Goal: Task Accomplishment & Management: Complete application form

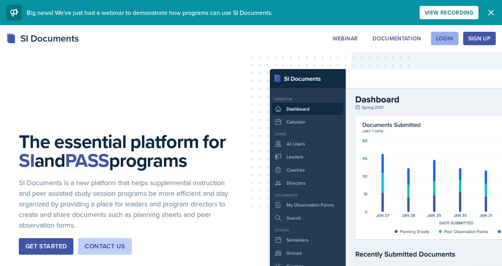
click at [438, 42] on div "Login" at bounding box center [444, 38] width 17 height 6
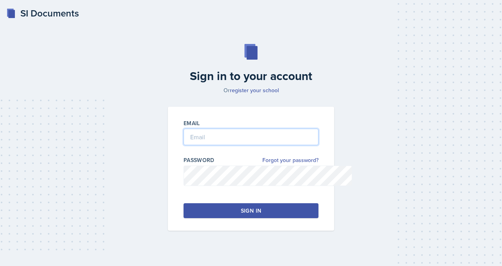
type input "[EMAIL_ADDRESS][DOMAIN_NAME]"
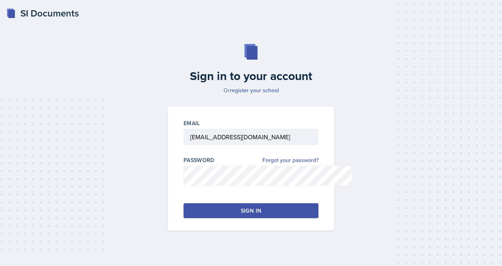
click at [252, 215] on div "Sign in" at bounding box center [251, 211] width 20 height 8
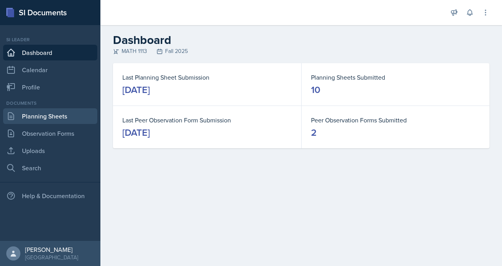
click at [60, 124] on link "Planning Sheets" at bounding box center [50, 116] width 94 height 16
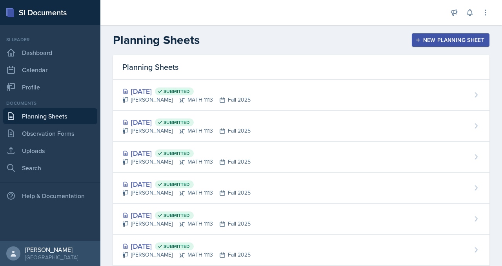
click at [460, 43] on div "New Planning Sheet" at bounding box center [450, 40] width 67 height 6
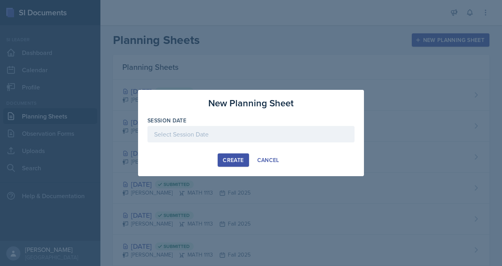
click at [172, 131] on div at bounding box center [250, 134] width 207 height 16
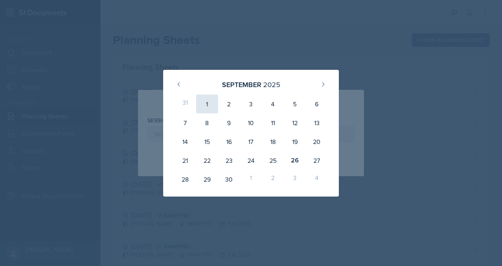
click at [196, 95] on div "1" at bounding box center [207, 104] width 22 height 19
type input "[DATE]"
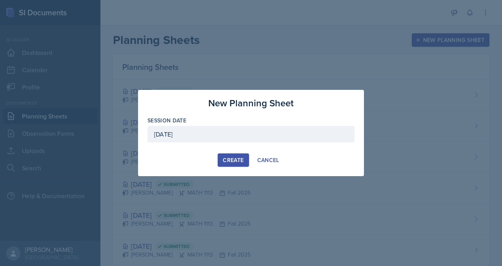
click at [223, 163] on div "Create" at bounding box center [233, 160] width 21 height 6
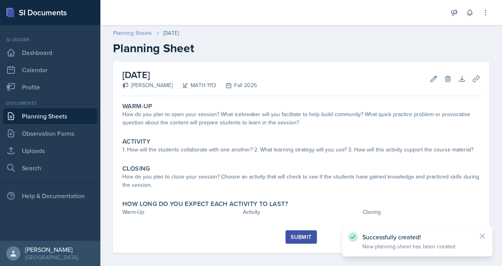
click at [152, 37] on link "Planning Sheets" at bounding box center [132, 33] width 39 height 8
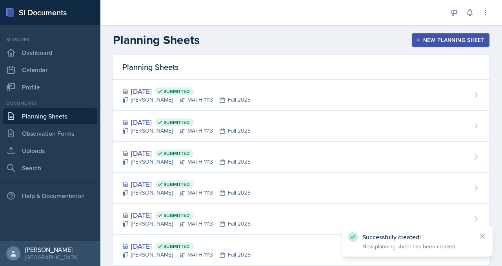
click at [416, 47] on button "New Planning Sheet" at bounding box center [451, 39] width 78 height 13
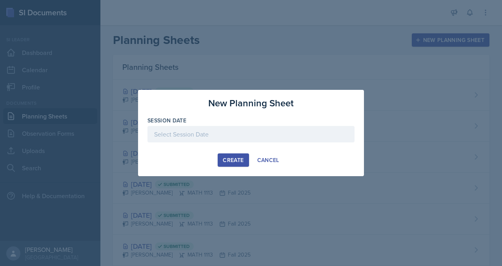
click at [155, 141] on div at bounding box center [250, 134] width 207 height 16
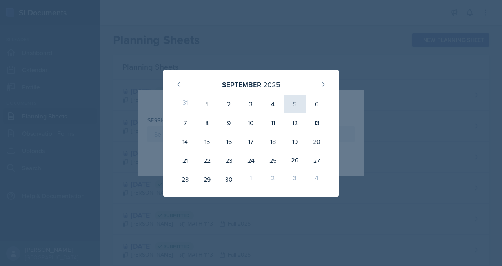
click at [306, 99] on div "5" at bounding box center [295, 104] width 22 height 19
type input "[DATE]"
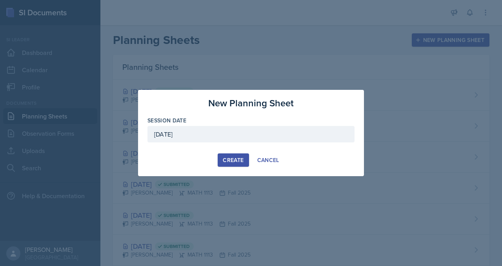
click at [227, 163] on div "Create" at bounding box center [233, 160] width 21 height 6
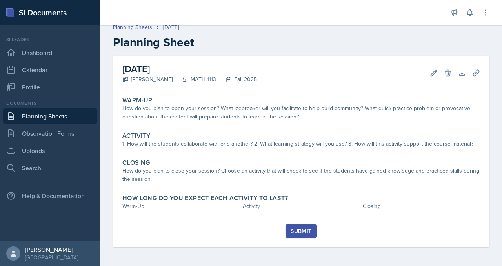
scroll to position [47, 0]
click at [444, 69] on icon at bounding box center [448, 73] width 8 height 8
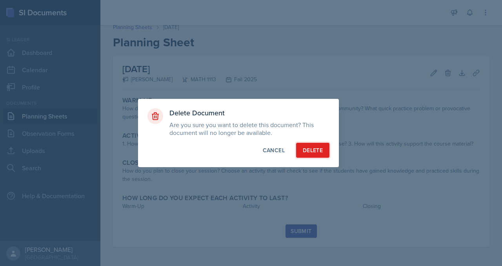
click at [329, 157] on button "Delete" at bounding box center [312, 150] width 33 height 15
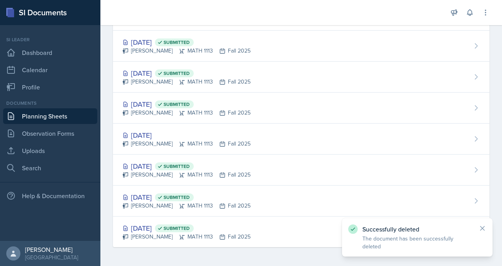
scroll to position [282, 0]
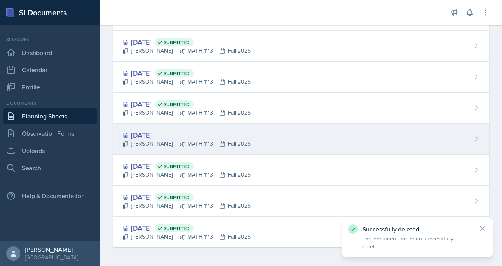
click at [182, 130] on div "[DATE]" at bounding box center [186, 135] width 128 height 11
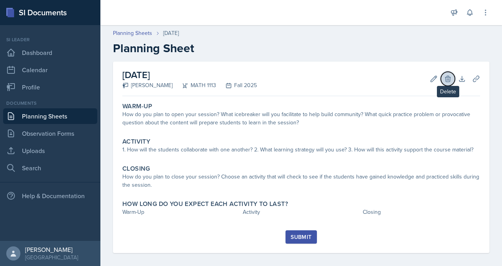
click at [445, 82] on icon at bounding box center [447, 79] width 5 height 6
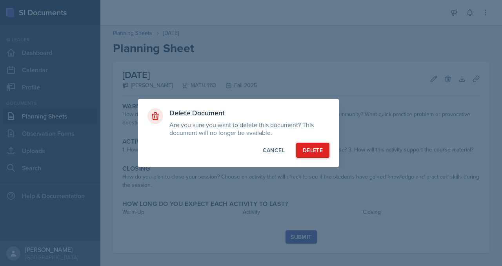
click at [323, 153] on div "Delete" at bounding box center [313, 150] width 20 height 8
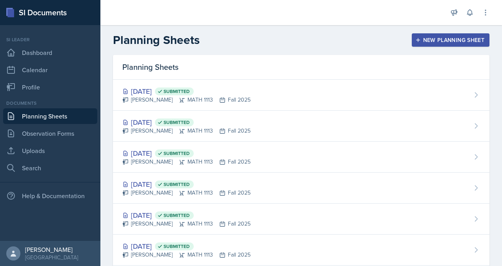
click at [417, 43] on div "New Planning Sheet" at bounding box center [450, 40] width 67 height 6
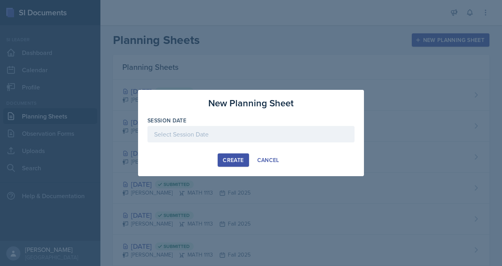
click at [238, 145] on div at bounding box center [250, 146] width 207 height 8
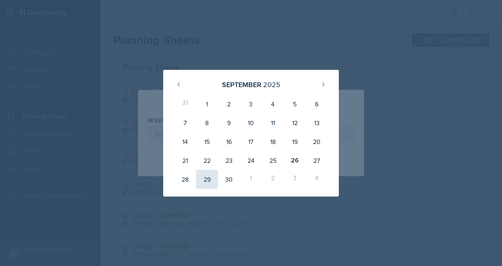
click at [200, 189] on div "29" at bounding box center [207, 179] width 22 height 19
type input "[DATE]"
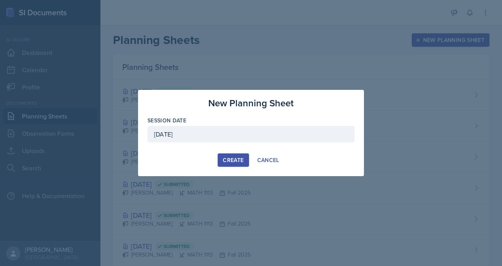
click at [233, 163] on div "Create" at bounding box center [233, 160] width 21 height 6
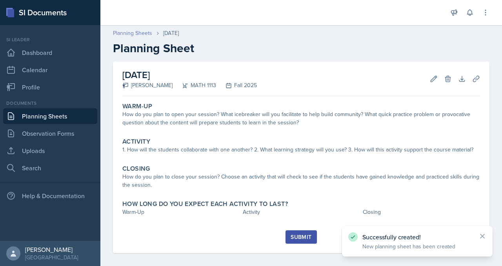
click at [152, 37] on link "Planning Sheets" at bounding box center [132, 33] width 39 height 8
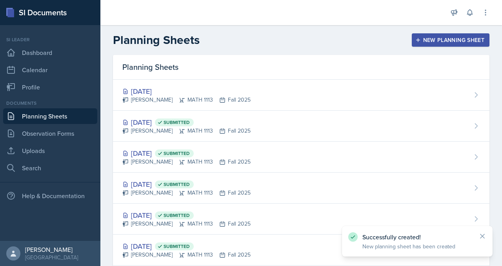
click at [441, 43] on button "New Planning Sheet" at bounding box center [451, 39] width 78 height 13
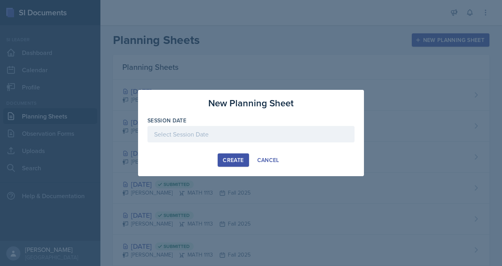
click at [183, 135] on div at bounding box center [250, 134] width 207 height 16
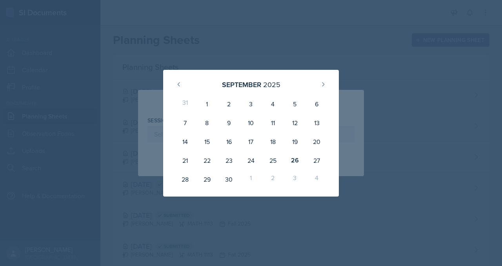
click at [305, 189] on div "3" at bounding box center [295, 179] width 22 height 19
click at [326, 81] on icon at bounding box center [323, 84] width 6 height 6
click at [303, 97] on div "3" at bounding box center [295, 104] width 22 height 19
type input "[DATE]"
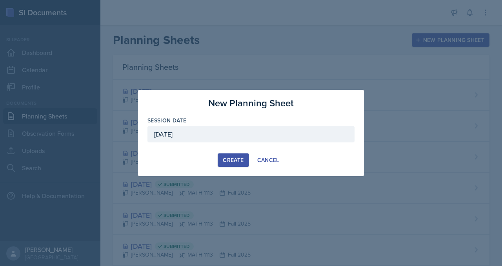
click at [236, 163] on div "Create" at bounding box center [233, 160] width 21 height 6
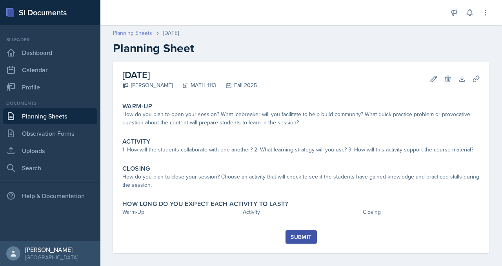
click at [152, 37] on link "Planning Sheets" at bounding box center [132, 33] width 39 height 8
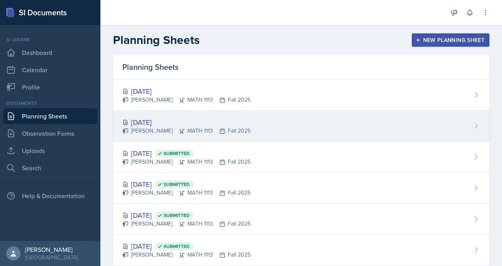
click at [194, 127] on div "[DATE]" at bounding box center [186, 122] width 128 height 11
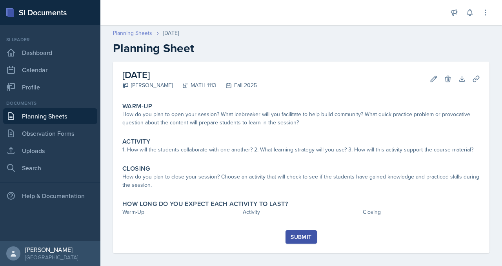
click at [152, 37] on link "Planning Sheets" at bounding box center [132, 33] width 39 height 8
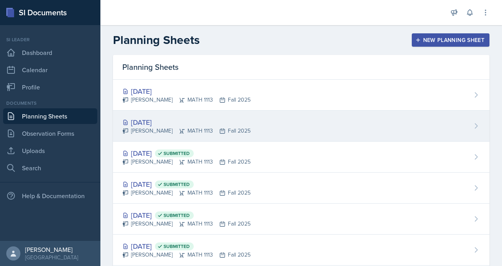
click at [211, 127] on div "[DATE]" at bounding box center [186, 122] width 128 height 11
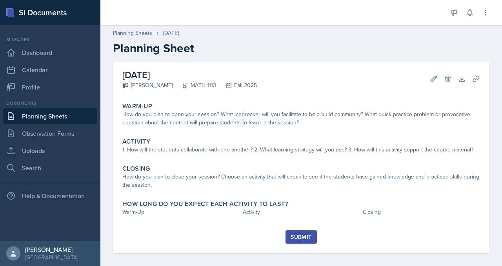
click at [35, 124] on link "Planning Sheets" at bounding box center [50, 116] width 94 height 16
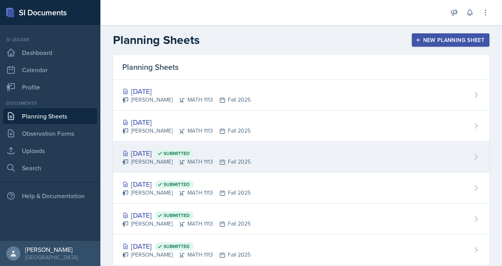
click at [185, 158] on div "[DATE] Submitted" at bounding box center [186, 153] width 128 height 11
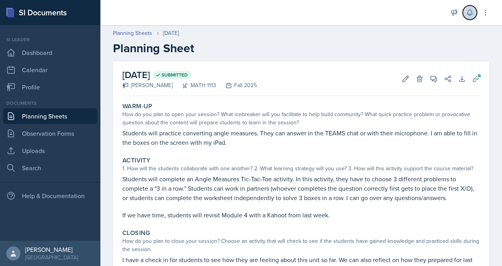
click at [467, 13] on icon at bounding box center [469, 13] width 5 height 6
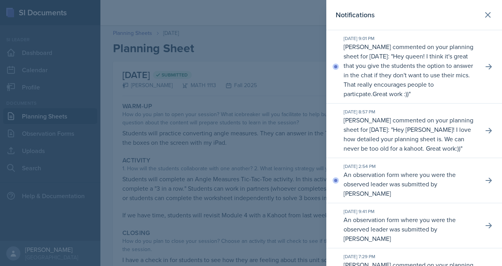
click at [495, 78] on div "[DATE] 9:01 PM [PERSON_NAME] commented on your planning sheet for [DATE]: " Hey…" at bounding box center [414, 66] width 176 height 73
click at [490, 71] on icon at bounding box center [489, 67] width 8 height 8
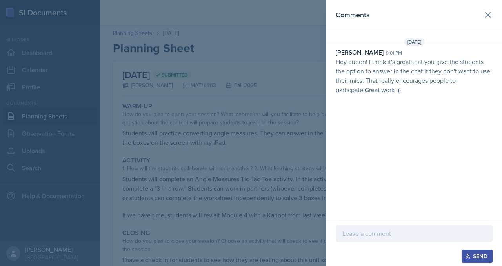
click at [336, 242] on div at bounding box center [414, 246] width 157 height 8
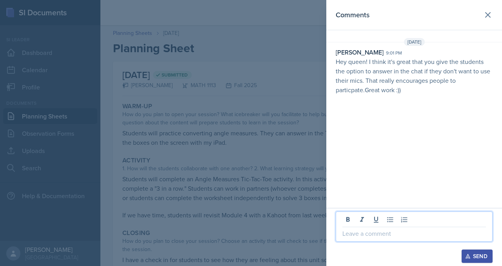
click at [342, 230] on p at bounding box center [414, 233] width 144 height 9
click at [477, 258] on button "Send" at bounding box center [477, 255] width 31 height 13
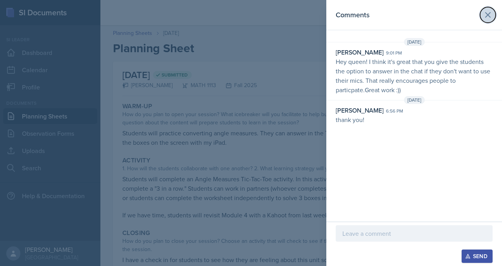
click at [486, 17] on icon at bounding box center [488, 15] width 5 height 5
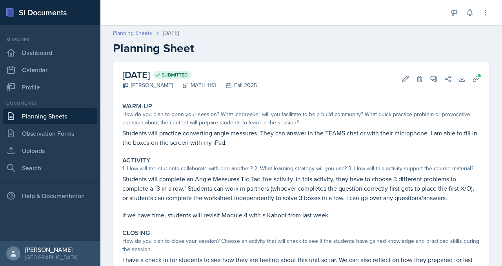
click at [152, 37] on link "Planning Sheets" at bounding box center [132, 33] width 39 height 8
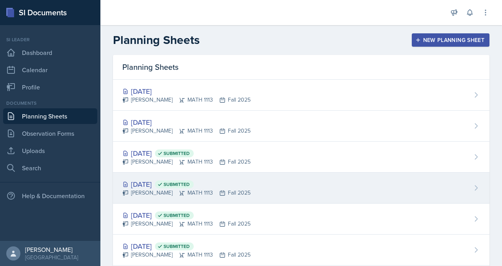
click at [189, 189] on div "[DATE] Submitted" at bounding box center [186, 184] width 128 height 11
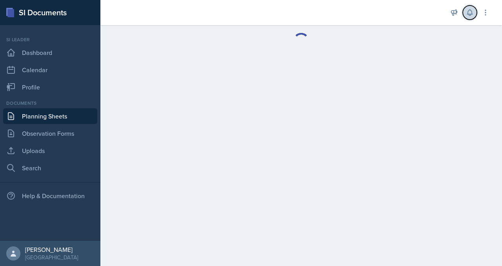
click at [466, 16] on icon at bounding box center [470, 13] width 8 height 8
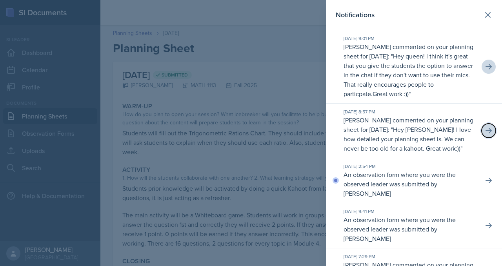
click at [486, 135] on icon at bounding box center [489, 131] width 8 height 8
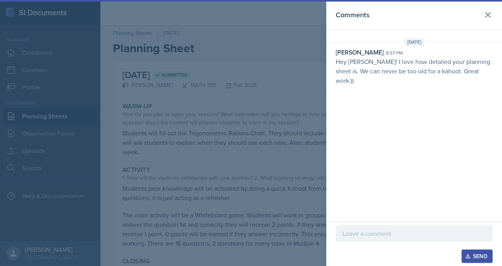
click at [336, 232] on div at bounding box center [414, 233] width 157 height 16
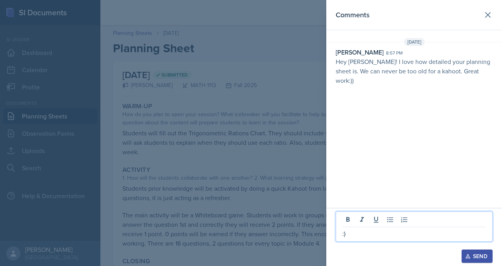
click at [451, 255] on div "Send" at bounding box center [414, 255] width 157 height 13
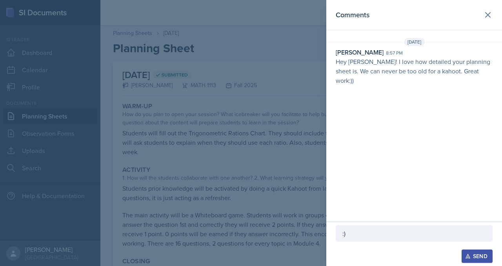
click at [465, 255] on icon "button" at bounding box center [467, 255] width 5 height 5
click at [484, 17] on icon at bounding box center [487, 14] width 9 height 9
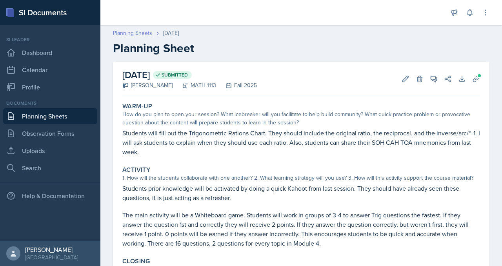
click at [152, 37] on link "Planning Sheets" at bounding box center [132, 33] width 39 height 8
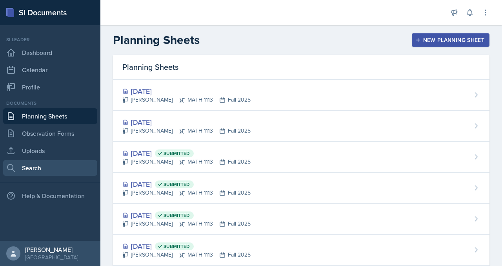
click at [53, 176] on link "Search" at bounding box center [50, 168] width 94 height 16
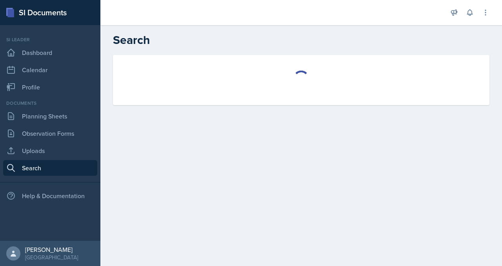
select select "all"
select select "1"
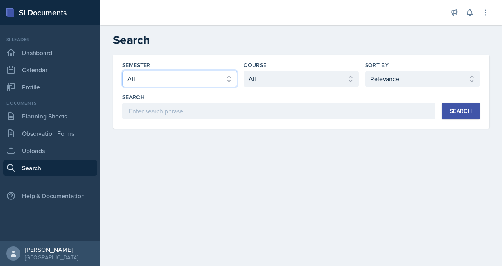
click at [215, 87] on select "Select semester All Fall 2025 Summer 2025 Spring 2025 Fall 2024 Summer 2024 Spr…" at bounding box center [179, 79] width 115 height 16
select select "2bed604d-1099-4043-b1bc-2365e8740244"
click at [153, 87] on select "Select semester All Fall 2025 Summer 2025 Spring 2025 Fall 2024 Summer 2024 Spr…" at bounding box center [179, 79] width 115 height 16
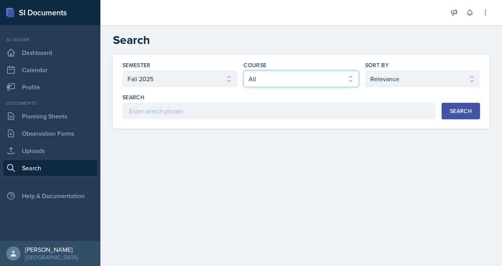
click at [296, 87] on select "Select course All ACCT 2101 ACCT 2102 ACCT 4050 ANTH 1102 ANTH 3301 ARCH 1000 A…" at bounding box center [301, 79] width 115 height 16
select select "3c4b3565-585b-46e2-bb66-4719410f632f"
click at [263, 87] on select "Select course All ACCT 2101 ACCT 2102 ACCT 4050 ANTH 1102 ANTH 3301 ARCH 1000 A…" at bounding box center [301, 79] width 115 height 16
click at [442, 119] on button "Search" at bounding box center [461, 111] width 38 height 16
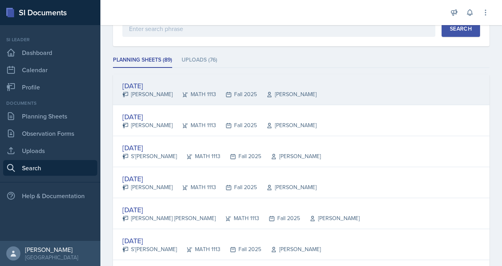
scroll to position [71, 0]
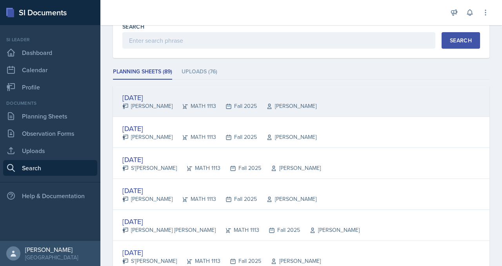
click at [188, 103] on div "[DATE]" at bounding box center [219, 97] width 194 height 11
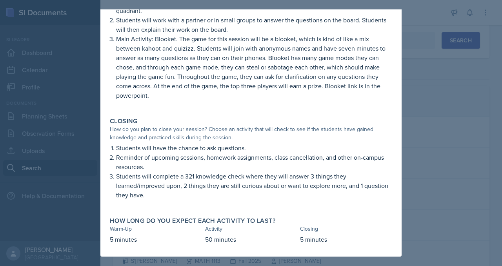
scroll to position [255, 0]
click at [458, 147] on div at bounding box center [251, 133] width 502 height 266
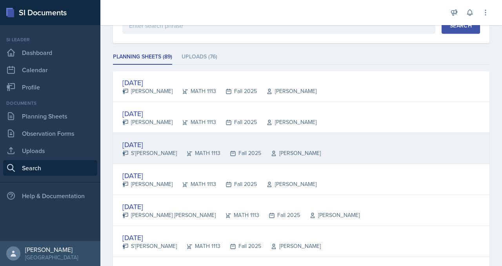
scroll to position [87, 0]
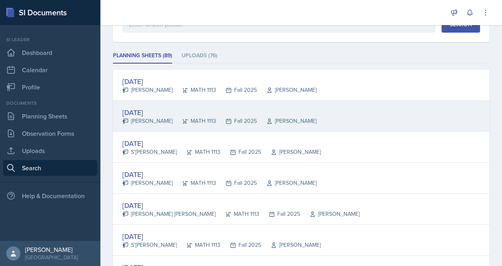
click at [173, 125] on div "[PERSON_NAME]" at bounding box center [147, 121] width 50 height 8
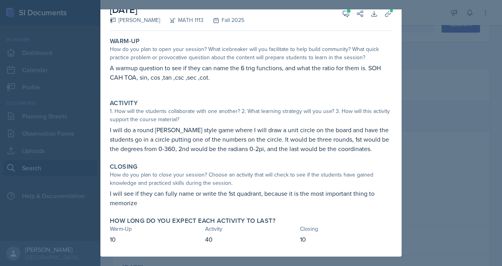
scroll to position [82, 0]
click at [453, 130] on div at bounding box center [251, 133] width 502 height 266
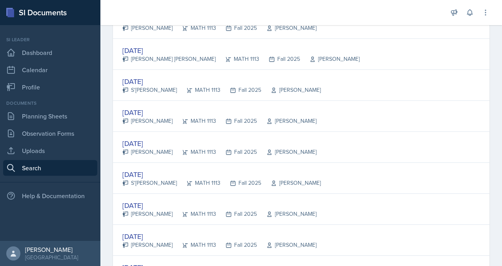
scroll to position [238, 0]
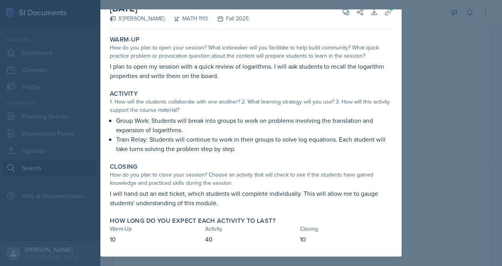
scroll to position [84, 0]
click at [469, 83] on div at bounding box center [251, 133] width 502 height 266
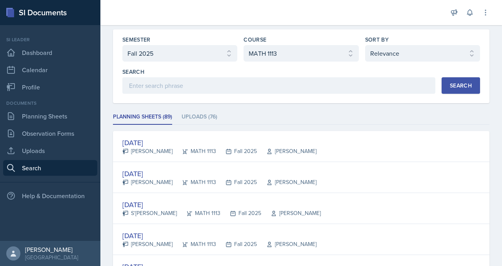
scroll to position [0, 0]
